Goal: Task Accomplishment & Management: Manage account settings

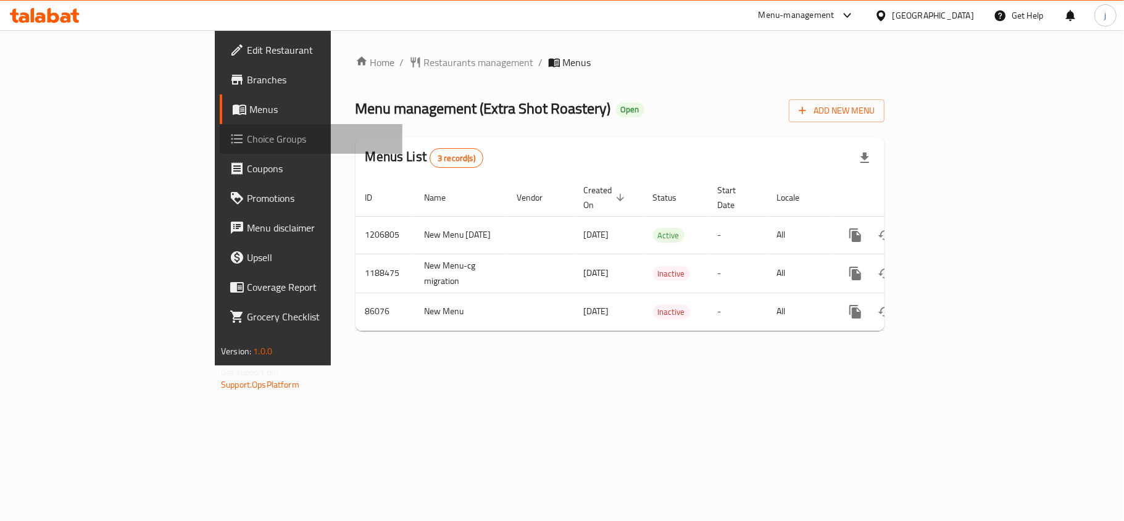
click at [247, 142] on span "Choice Groups" at bounding box center [320, 138] width 146 height 15
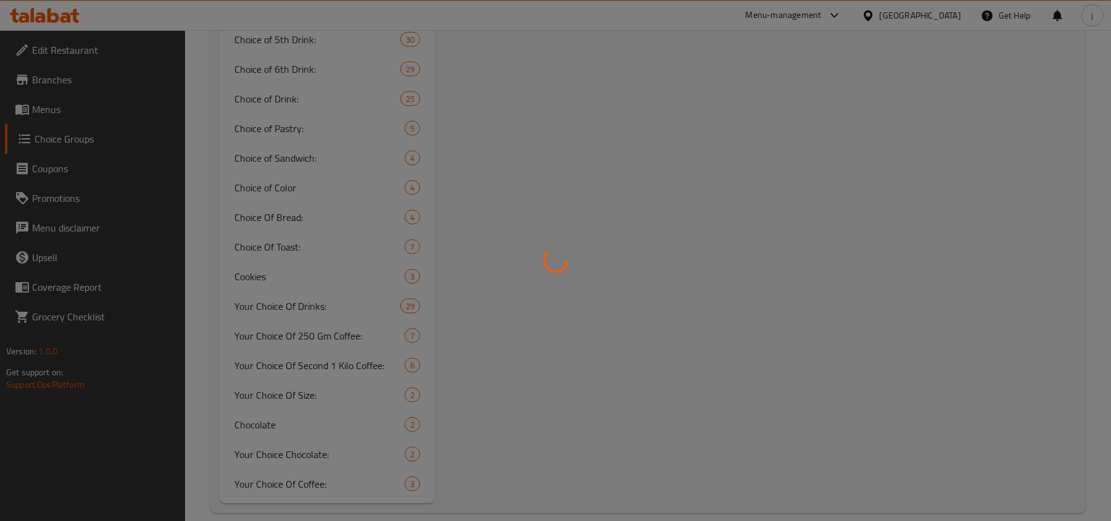
scroll to position [1037, 0]
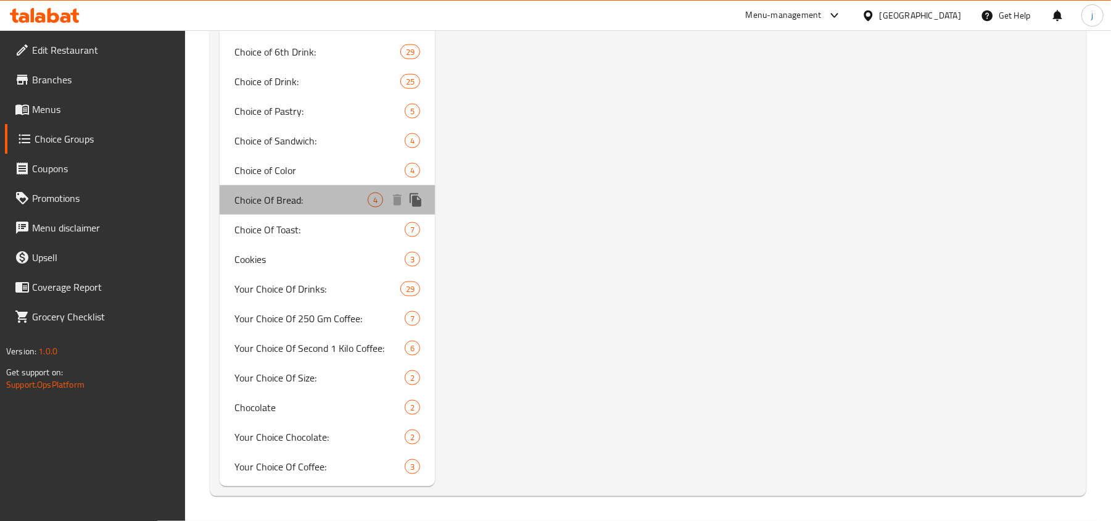
click at [321, 200] on span "Choice Of Bread:" at bounding box center [300, 200] width 133 height 15
type input "Choice Of Bread:"
type input "اختيار الخبز:"
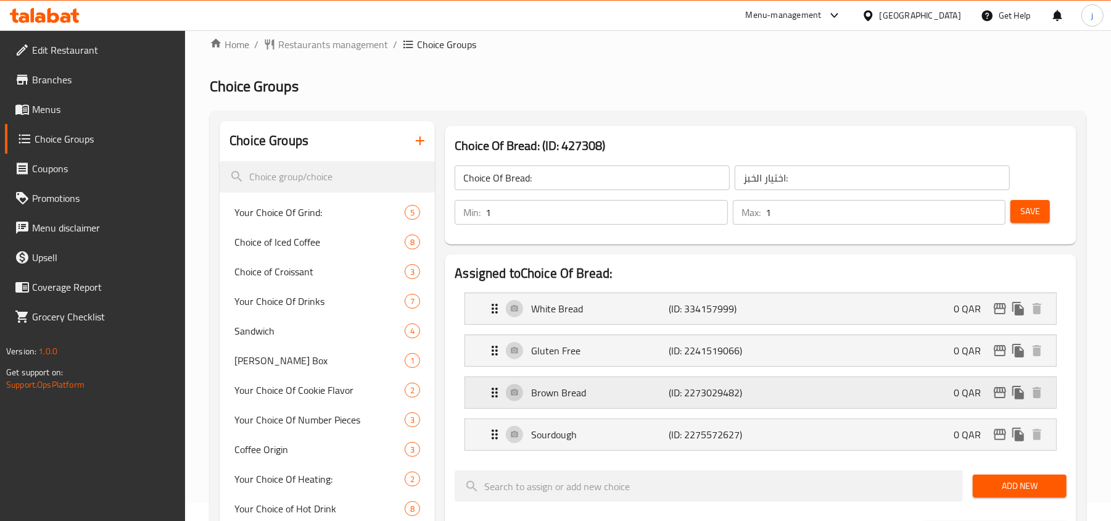
scroll to position [0, 0]
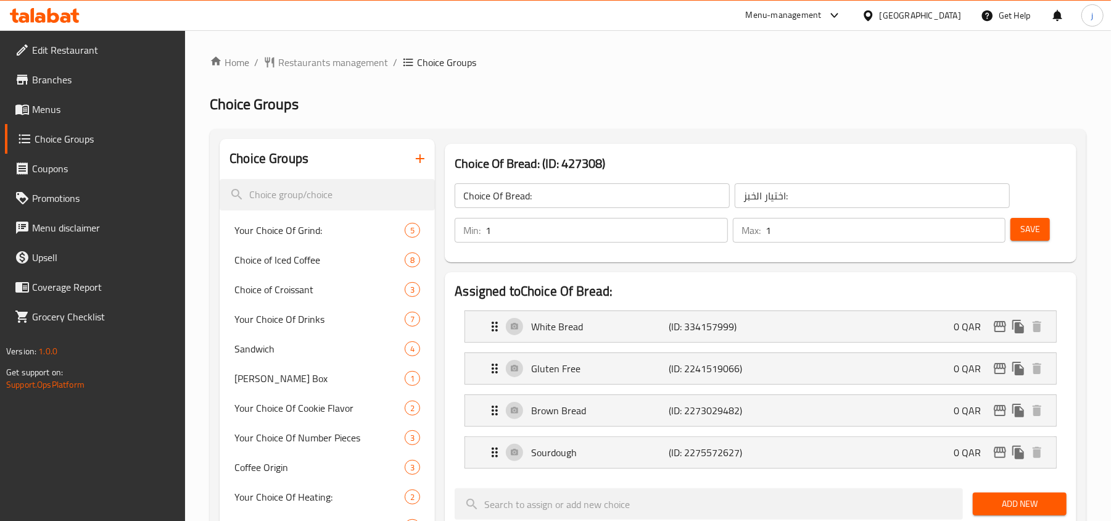
click at [940, 11] on div "[GEOGRAPHIC_DATA]" at bounding box center [920, 16] width 81 height 14
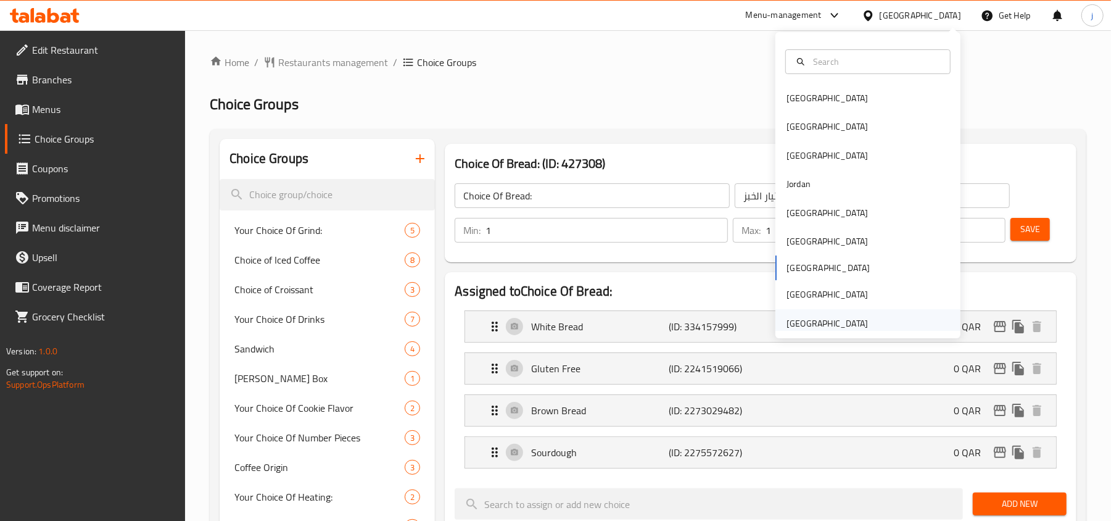
click at [808, 321] on div "[GEOGRAPHIC_DATA]" at bounding box center [827, 324] width 81 height 14
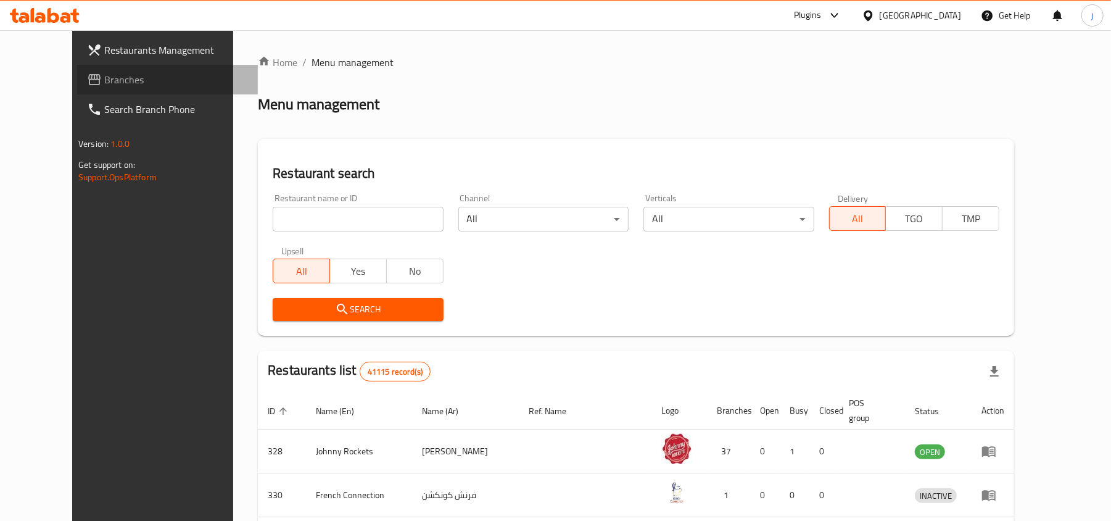
click at [104, 78] on span "Branches" at bounding box center [176, 79] width 144 height 15
